Goal: Task Accomplishment & Management: Manage account settings

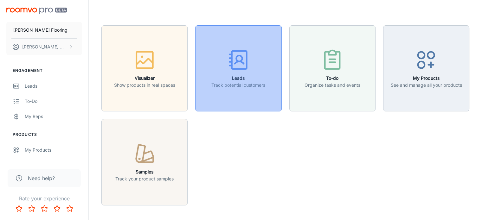
click at [235, 78] on h6 "Leads" at bounding box center [238, 78] width 54 height 7
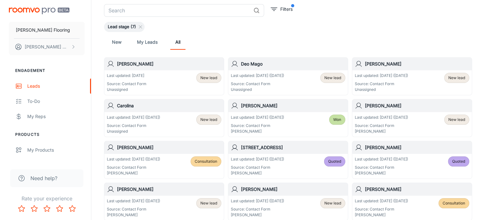
scroll to position [38, 0]
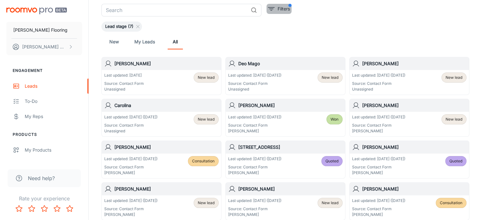
click at [285, 7] on p "Filters" at bounding box center [284, 8] width 12 height 7
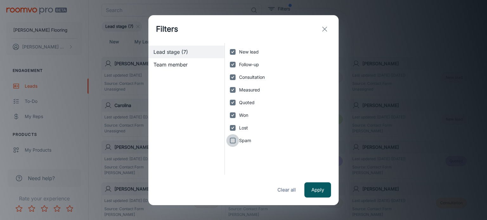
click at [232, 141] on input "Spam" at bounding box center [232, 140] width 13 height 13
checkbox input "true"
click at [320, 192] on button "Apply" at bounding box center [317, 190] width 27 height 15
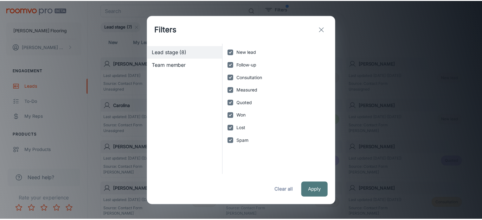
scroll to position [22, 0]
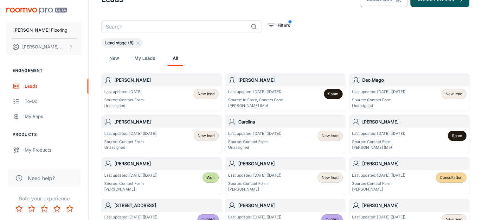
click at [276, 132] on p "Last updated: [DATE] ([DATE])" at bounding box center [254, 134] width 53 height 6
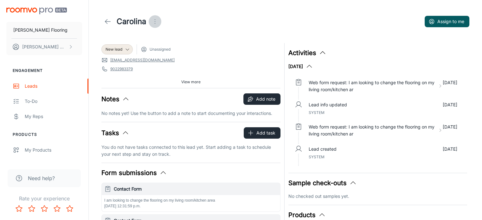
click at [157, 20] on icon "Open menu" at bounding box center [155, 22] width 8 height 8
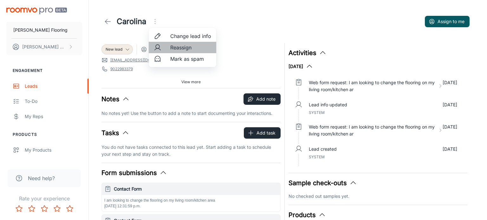
click at [181, 48] on span "Reassign" at bounding box center [190, 48] width 41 height 8
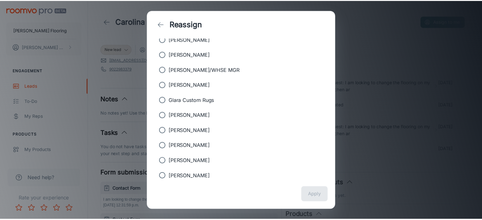
scroll to position [64, 0]
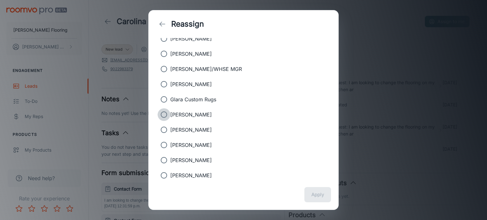
click at [164, 113] on input "[PERSON_NAME]" at bounding box center [164, 114] width 13 height 13
radio input "true"
click at [322, 198] on button "Apply" at bounding box center [317, 194] width 27 height 15
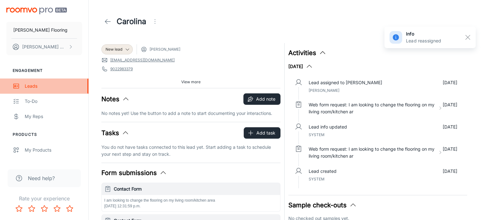
click at [26, 87] on div "Leads" at bounding box center [53, 86] width 57 height 7
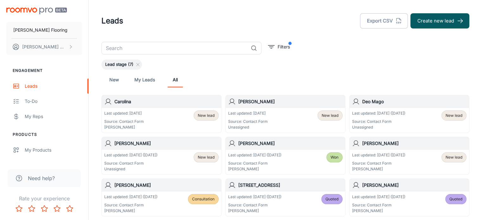
click at [204, 158] on span "New lead" at bounding box center [206, 158] width 17 height 6
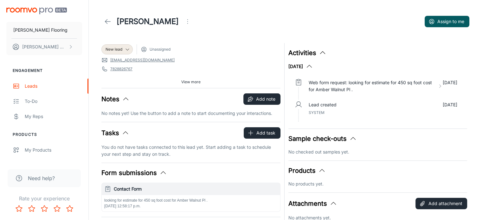
click at [184, 24] on icon "Open menu" at bounding box center [188, 22] width 8 height 8
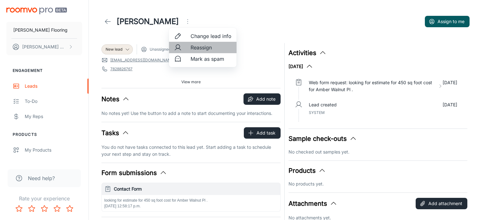
click at [204, 48] on span "Reassign" at bounding box center [211, 48] width 41 height 8
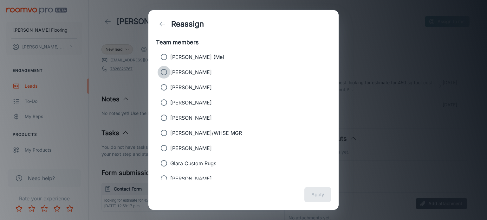
click at [163, 73] on input "[PERSON_NAME]" at bounding box center [164, 72] width 13 height 13
radio input "true"
click at [314, 194] on button "Apply" at bounding box center [317, 194] width 27 height 15
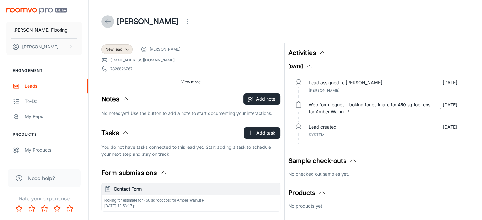
click at [105, 23] on icon at bounding box center [108, 22] width 8 height 8
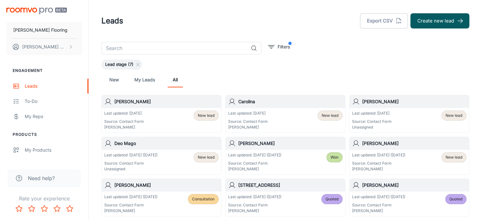
click at [414, 111] on div "Last updated: [DATE] Source: Contact Form Unassigned New lead" at bounding box center [409, 121] width 114 height 20
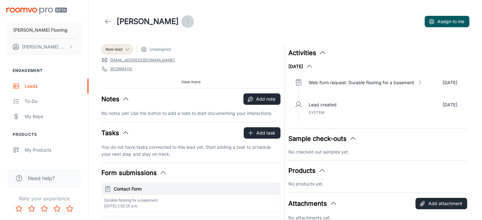
click at [187, 23] on circle "Open menu" at bounding box center [187, 23] width 1 height 1
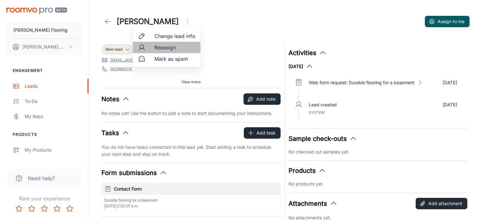
click at [161, 49] on span "Reassign" at bounding box center [174, 48] width 41 height 8
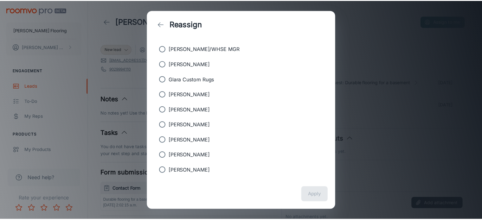
scroll to position [87, 0]
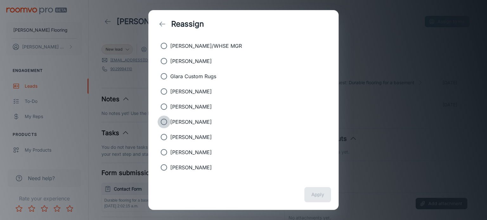
click at [162, 120] on input "[PERSON_NAME]" at bounding box center [164, 122] width 13 height 13
radio input "true"
click at [317, 198] on button "Apply" at bounding box center [317, 194] width 27 height 15
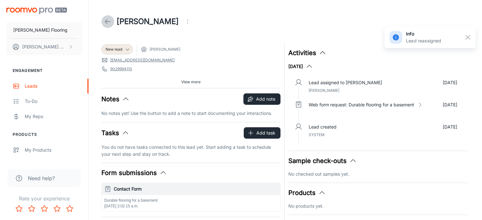
click at [107, 20] on icon at bounding box center [108, 22] width 8 height 8
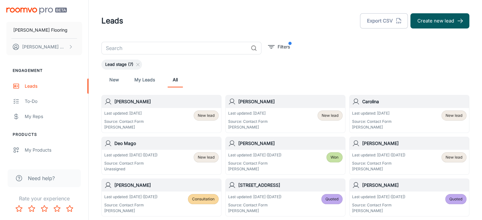
click at [164, 164] on div "Last updated: [DATE] ([DATE]) Source: Contact Form Unassigned New lead" at bounding box center [161, 162] width 114 height 20
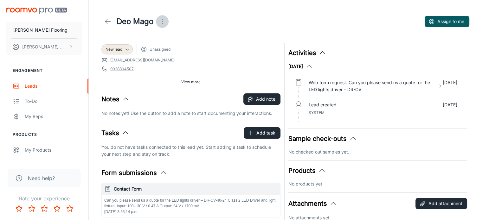
click at [164, 20] on icon "Open menu" at bounding box center [163, 22] width 8 height 8
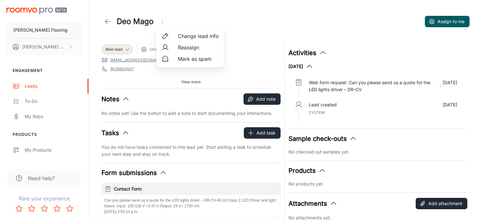
click at [244, 49] on div at bounding box center [243, 110] width 487 height 220
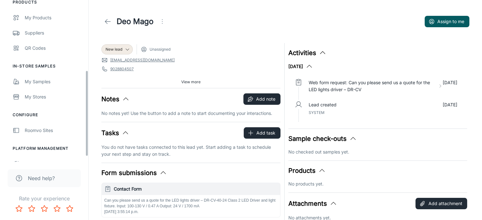
scroll to position [142, 0]
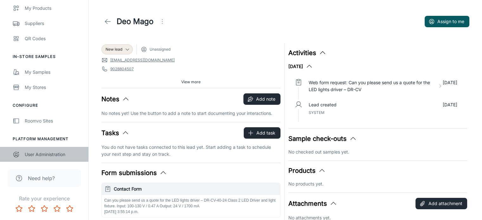
click at [47, 152] on div "User Administration" at bounding box center [53, 154] width 57 height 7
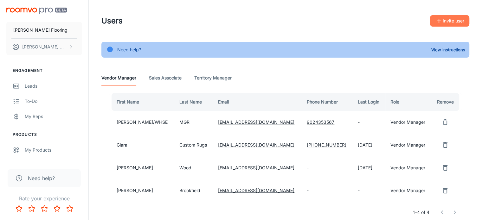
click at [450, 21] on button "Invite user" at bounding box center [449, 20] width 39 height 11
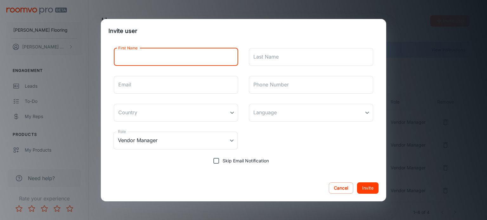
click at [179, 64] on input "First Name" at bounding box center [176, 57] width 124 height 18
type input "[PERSON_NAME]"
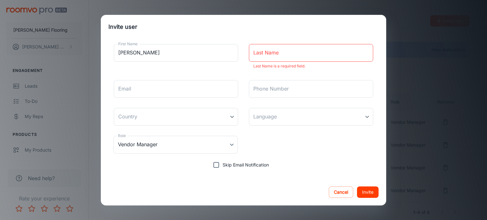
click at [407, 204] on div "Invite user First Name [PERSON_NAME] First Name Last Name Last Name Last Name i…" at bounding box center [243, 110] width 487 height 220
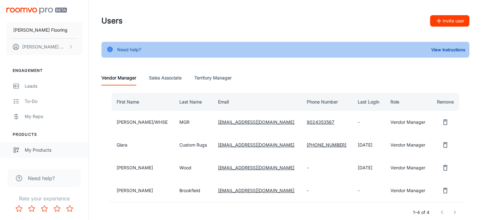
scroll to position [142, 0]
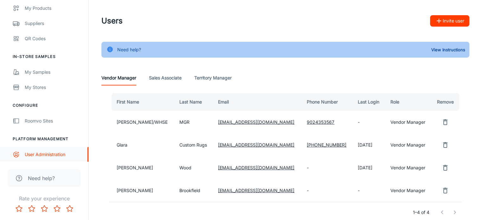
click at [39, 155] on div "User Administration" at bounding box center [53, 154] width 57 height 7
click at [447, 21] on button "Invite user" at bounding box center [449, 20] width 39 height 11
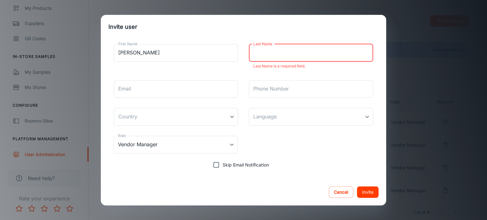
click at [270, 49] on input "Last Name" at bounding box center [311, 53] width 124 height 18
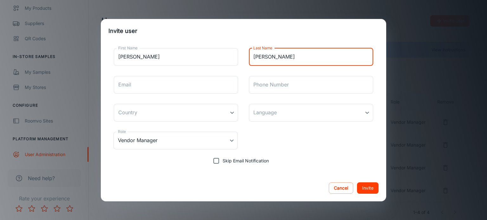
type input "[PERSON_NAME]"
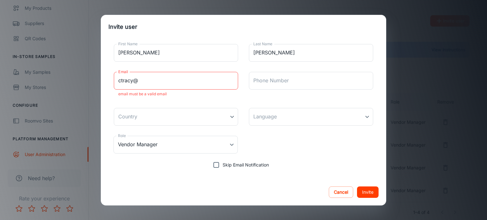
click at [303, 199] on div "Cancel Invite" at bounding box center [243, 192] width 285 height 27
click at [145, 81] on input "ctracy@" at bounding box center [176, 81] width 124 height 18
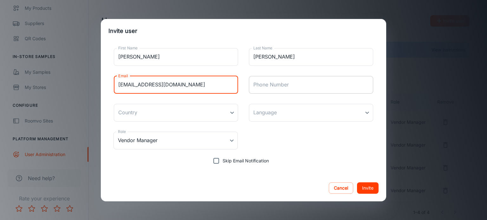
type input "[EMAIL_ADDRESS][DOMAIN_NAME]"
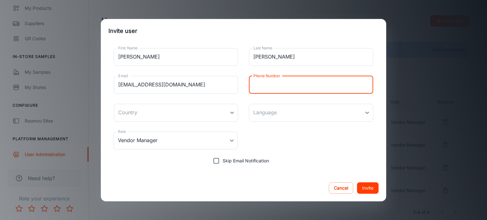
click at [258, 83] on input "Phone Number" at bounding box center [311, 85] width 124 height 18
type input "9024353567"
type input "[GEOGRAPHIC_DATA]"
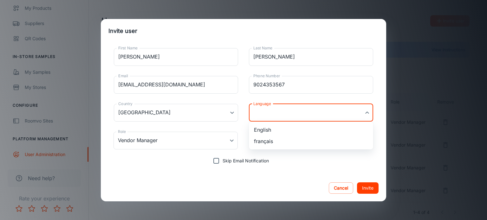
click at [280, 113] on body "[PERSON_NAME] Flooring [PERSON_NAME] Engagement Leads To-do My Reps Products My…" at bounding box center [243, 110] width 487 height 220
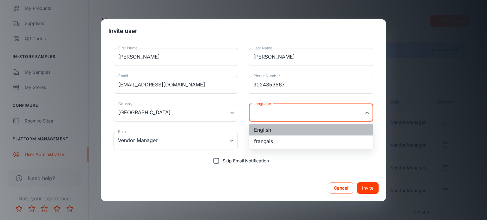
click at [267, 129] on li "English" at bounding box center [311, 129] width 124 height 11
type input "en-ca"
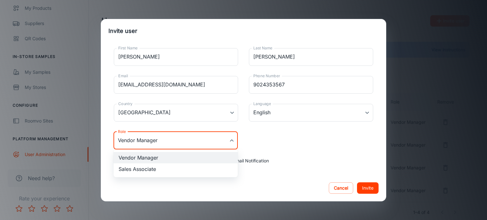
click at [232, 141] on body "[PERSON_NAME] Flooring [PERSON_NAME] Engagement Leads To-do My Reps Products My…" at bounding box center [243, 110] width 487 height 220
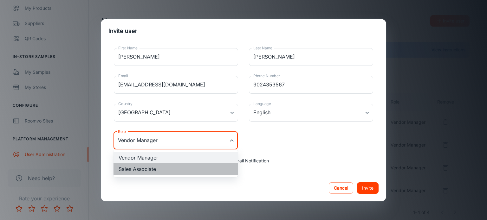
click at [171, 169] on li "Sales Associate" at bounding box center [175, 169] width 124 height 11
type input "Sales Associate"
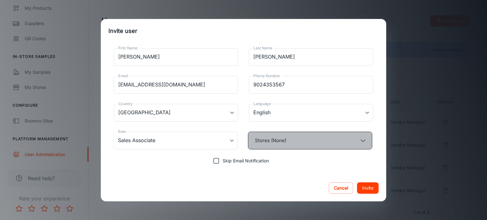
click at [319, 140] on button "Stores (None)" at bounding box center [310, 141] width 124 height 18
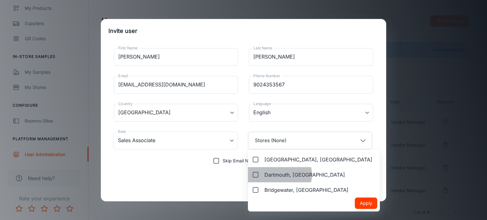
click at [278, 175] on span "Dartmouth, [GEOGRAPHIC_DATA]" at bounding box center [304, 175] width 81 height 8
click at [259, 175] on input "Dartmouth, [GEOGRAPHIC_DATA]" at bounding box center [254, 175] width 10 height 13
checkbox input "true"
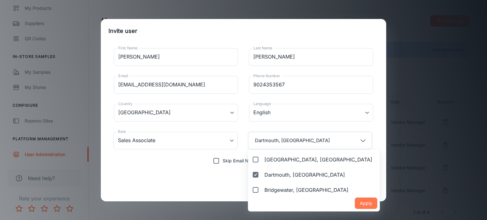
click at [355, 204] on button "Apply" at bounding box center [366, 203] width 23 height 11
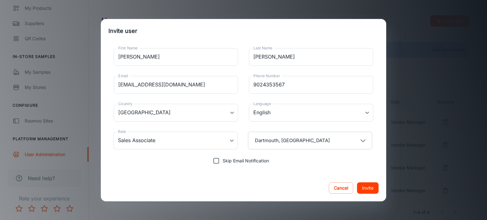
click at [371, 187] on button "Invite" at bounding box center [368, 188] width 22 height 11
type input "Vendor Manager"
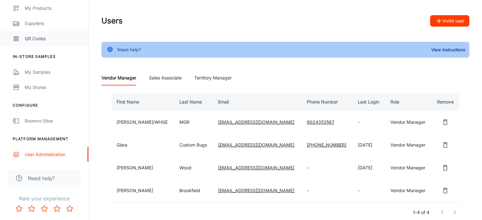
scroll to position [0, 0]
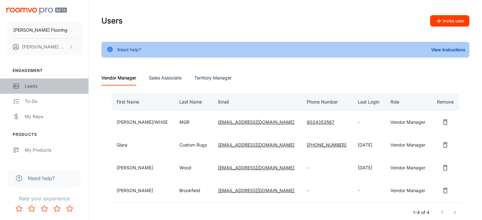
click at [32, 85] on div "Leads" at bounding box center [53, 86] width 57 height 7
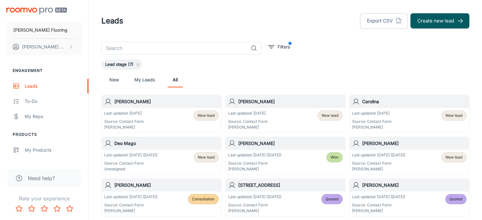
click at [158, 155] on p "Last updated: [DATE] ([DATE])" at bounding box center [130, 155] width 53 height 6
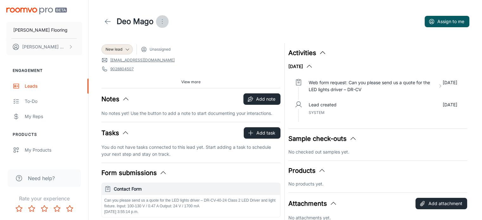
click at [161, 22] on icon "Open menu" at bounding box center [163, 22] width 8 height 8
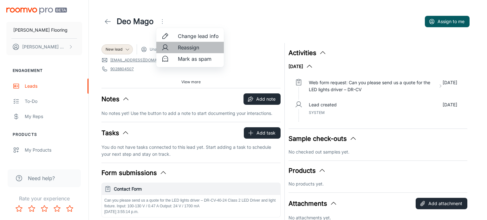
click at [194, 49] on span "Reassign" at bounding box center [198, 48] width 41 height 8
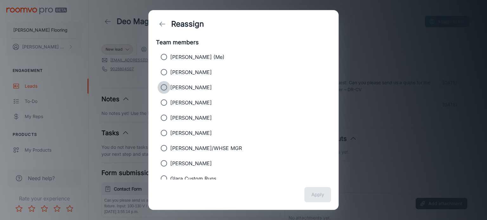
click at [162, 87] on input "[PERSON_NAME]" at bounding box center [164, 87] width 13 height 13
radio input "true"
click at [314, 192] on button "Apply" at bounding box center [317, 194] width 27 height 15
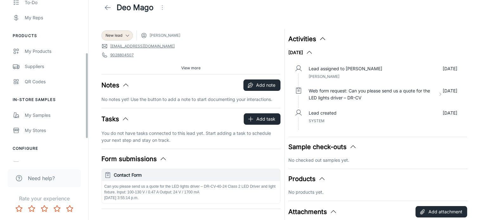
scroll to position [100, 0]
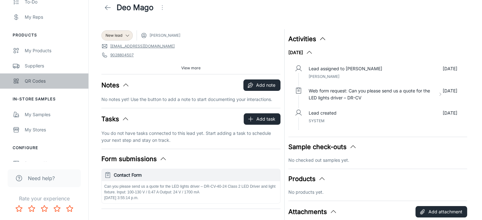
click at [36, 82] on div "QR Codes" at bounding box center [53, 81] width 57 height 7
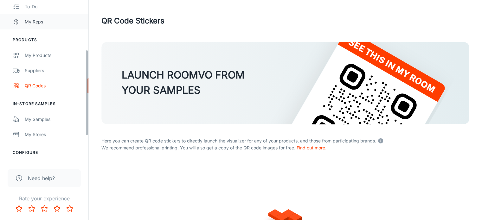
scroll to position [95, 0]
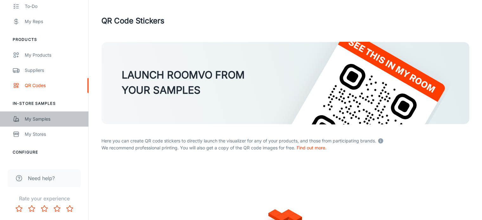
click at [33, 117] on div "My Samples" at bounding box center [53, 119] width 57 height 7
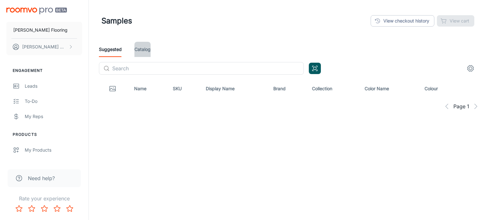
click at [139, 46] on link "Catalog" at bounding box center [142, 49] width 16 height 15
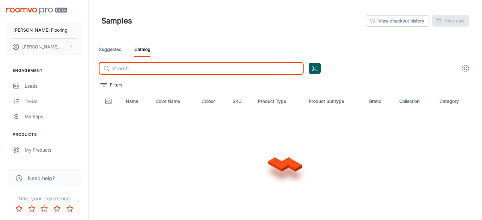
click at [134, 69] on input "text" at bounding box center [207, 68] width 191 height 13
type input "beach side collective"
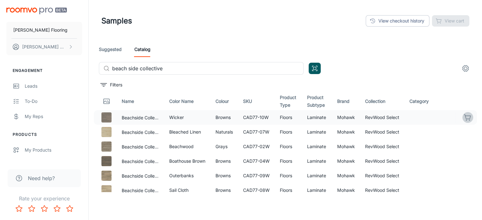
click at [464, 116] on icon "button" at bounding box center [468, 118] width 8 height 8
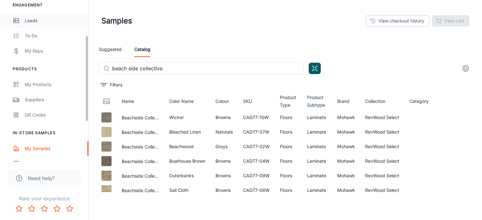
scroll to position [67, 0]
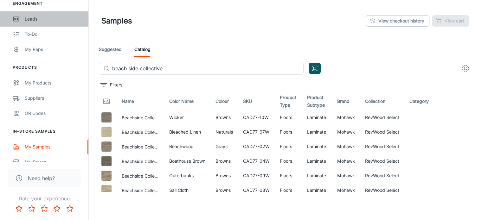
click at [39, 20] on div "Leads" at bounding box center [53, 19] width 57 height 7
